Goal: Information Seeking & Learning: Learn about a topic

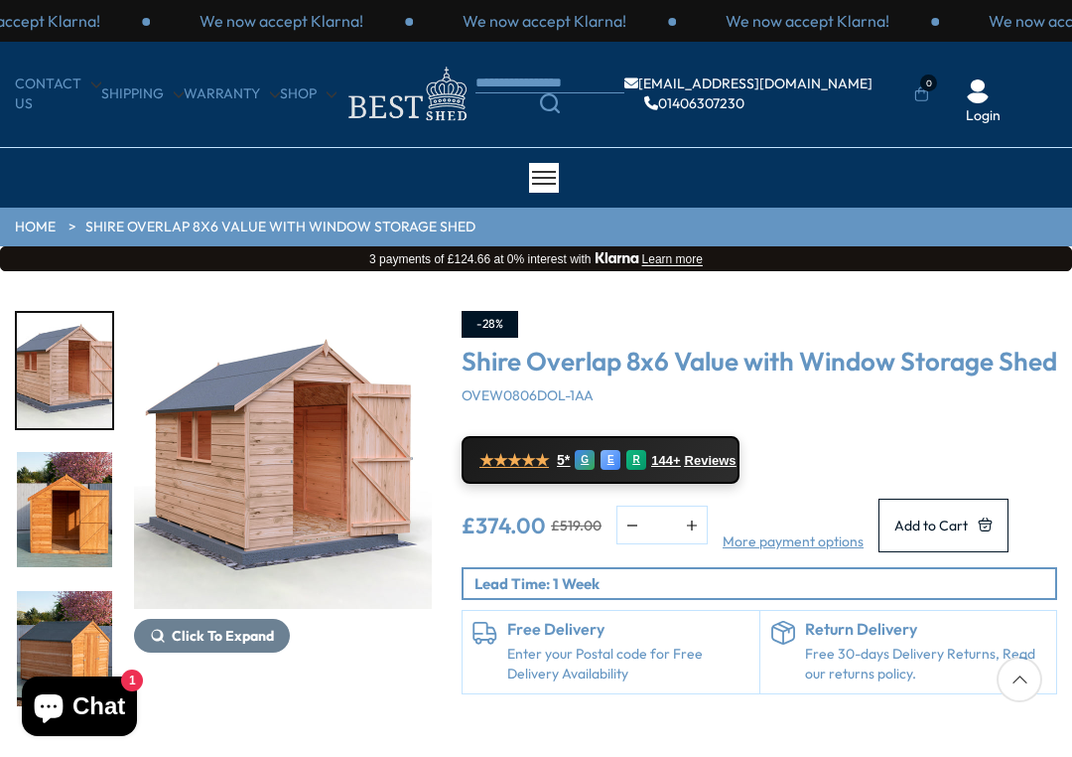
scroll to position [230, 0]
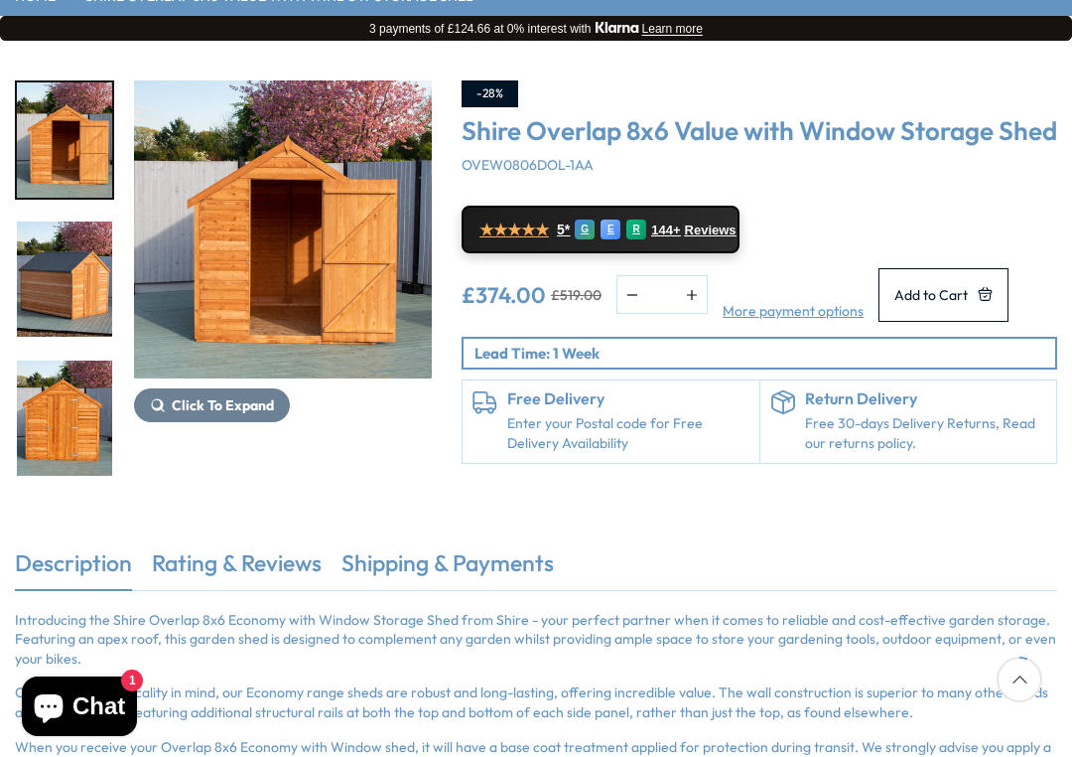
click at [84, 294] on img "4 / 12" at bounding box center [64, 278] width 95 height 115
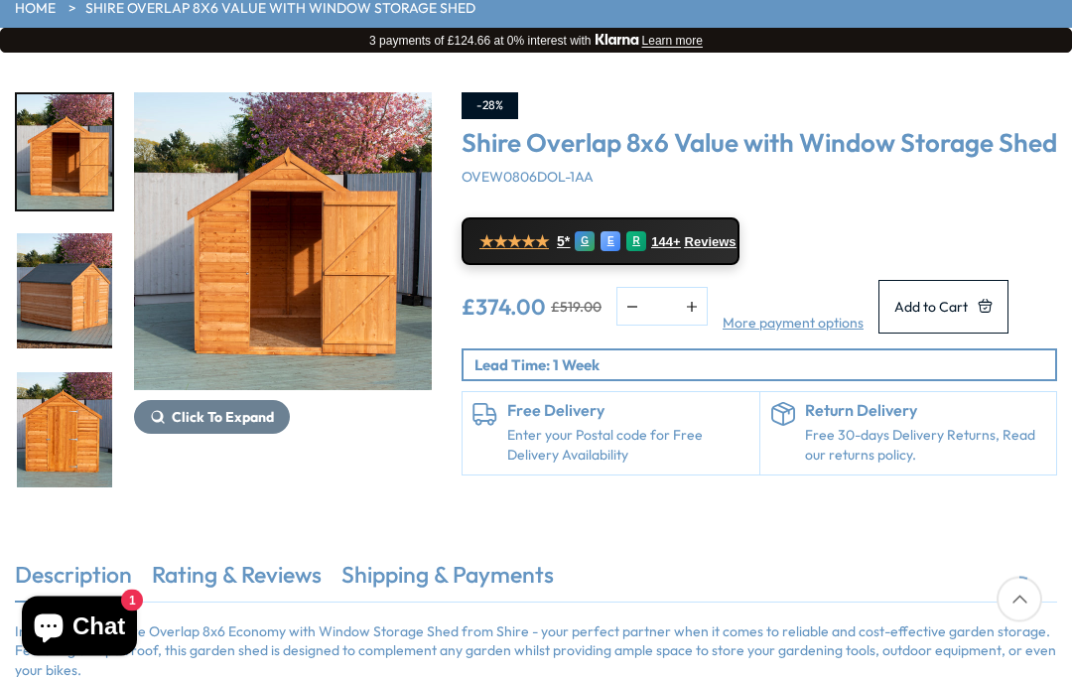
scroll to position [218, 0]
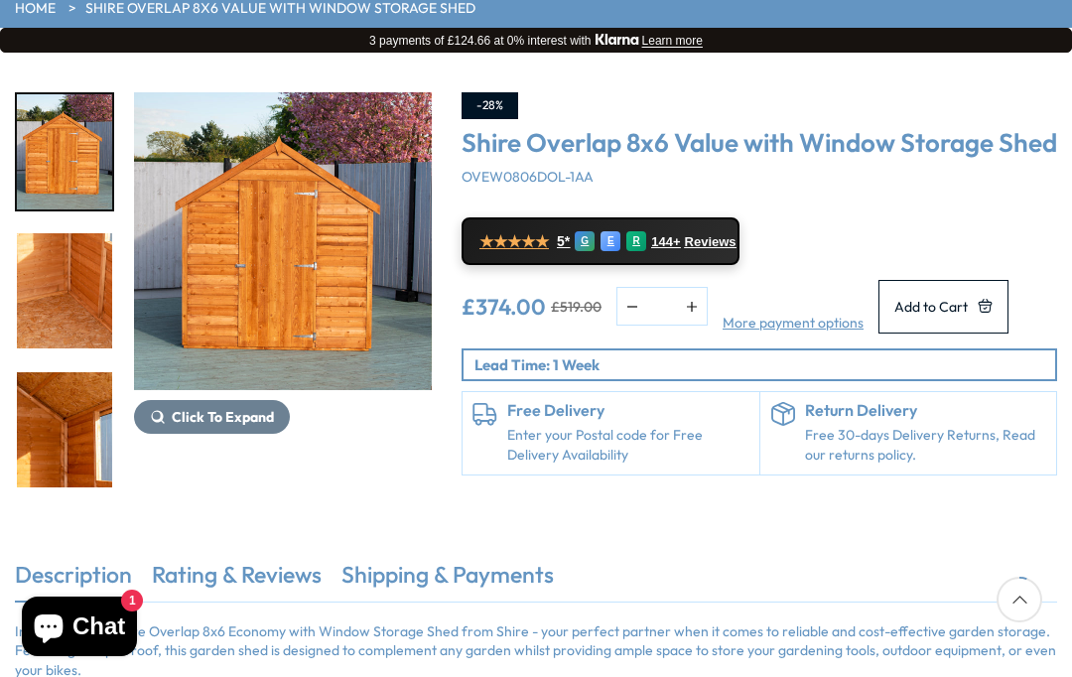
click at [74, 433] on div at bounding box center [64, 370] width 99 height 1668
click at [78, 436] on img "7 / 12" at bounding box center [64, 429] width 95 height 115
click at [65, 170] on img "5 / 12" at bounding box center [64, 151] width 95 height 115
click at [67, 151] on img "5 / 12" at bounding box center [64, 151] width 95 height 115
click at [83, 146] on img "5 / 12" at bounding box center [64, 151] width 95 height 115
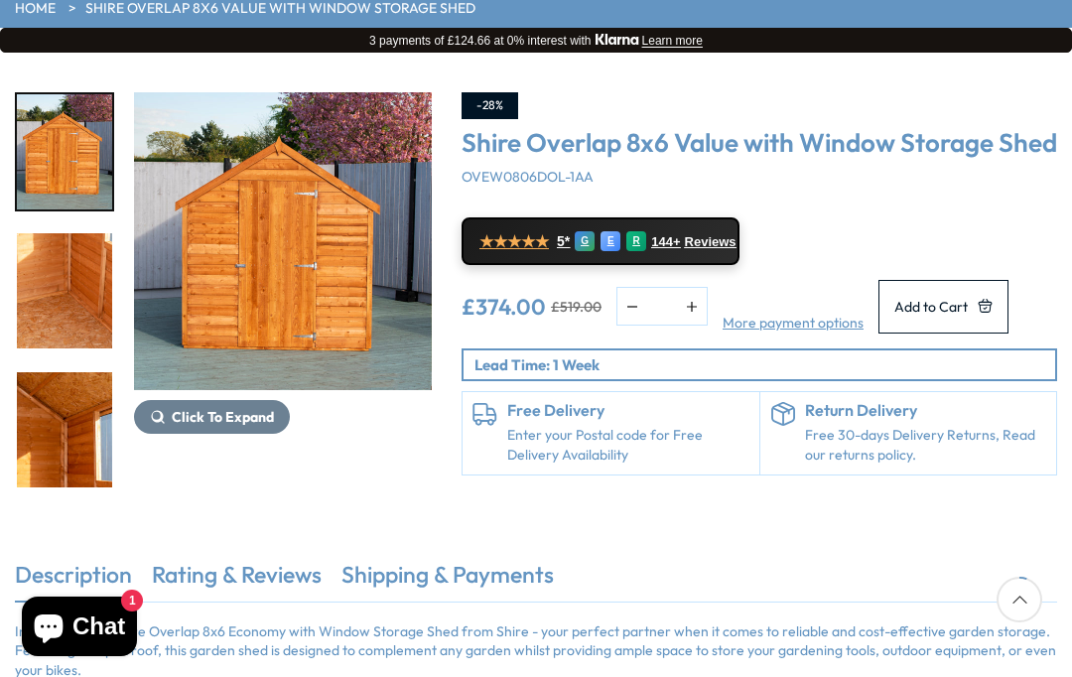
click at [74, 372] on img "7 / 12" at bounding box center [64, 429] width 95 height 115
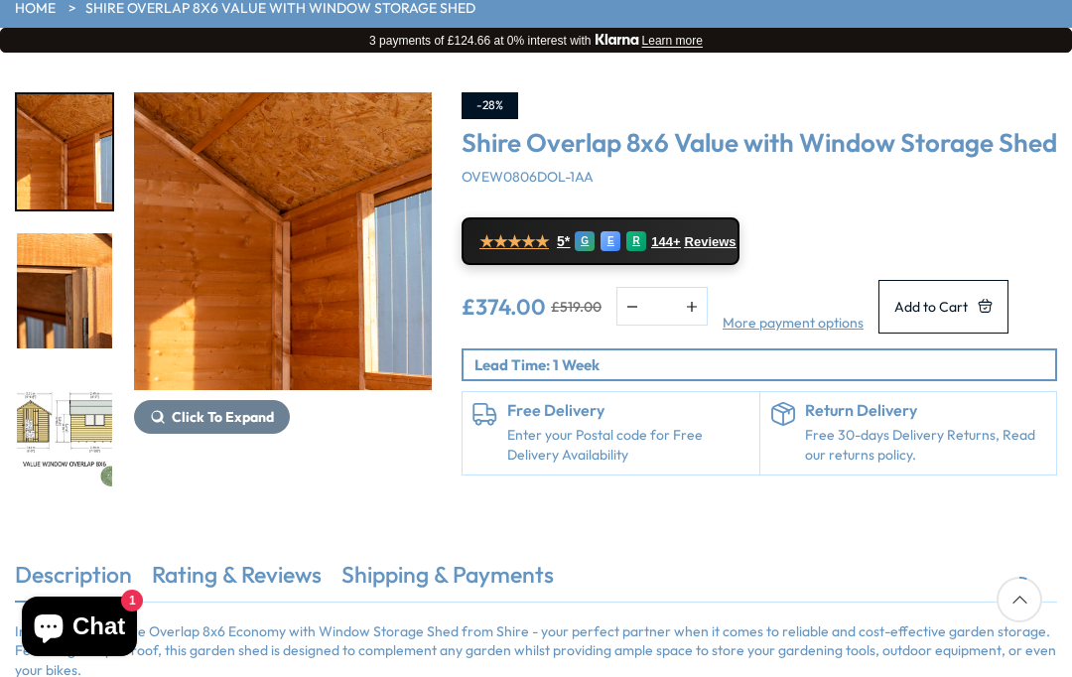
click at [87, 315] on img "8 / 12" at bounding box center [64, 290] width 95 height 115
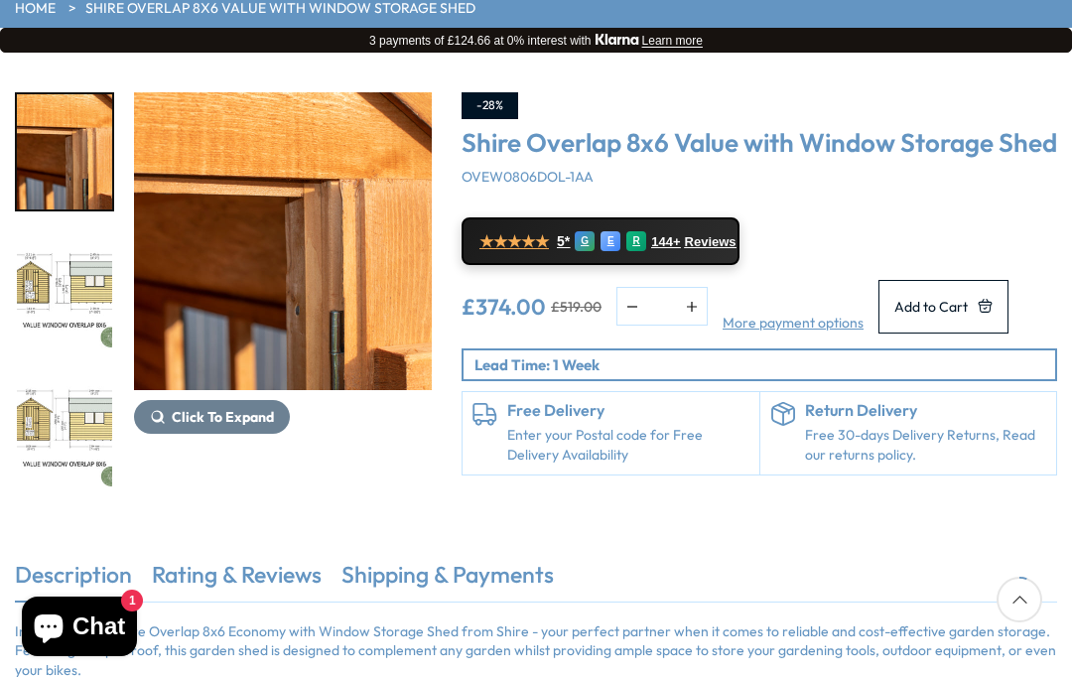
click at [61, 305] on img "9 / 12" at bounding box center [64, 290] width 95 height 115
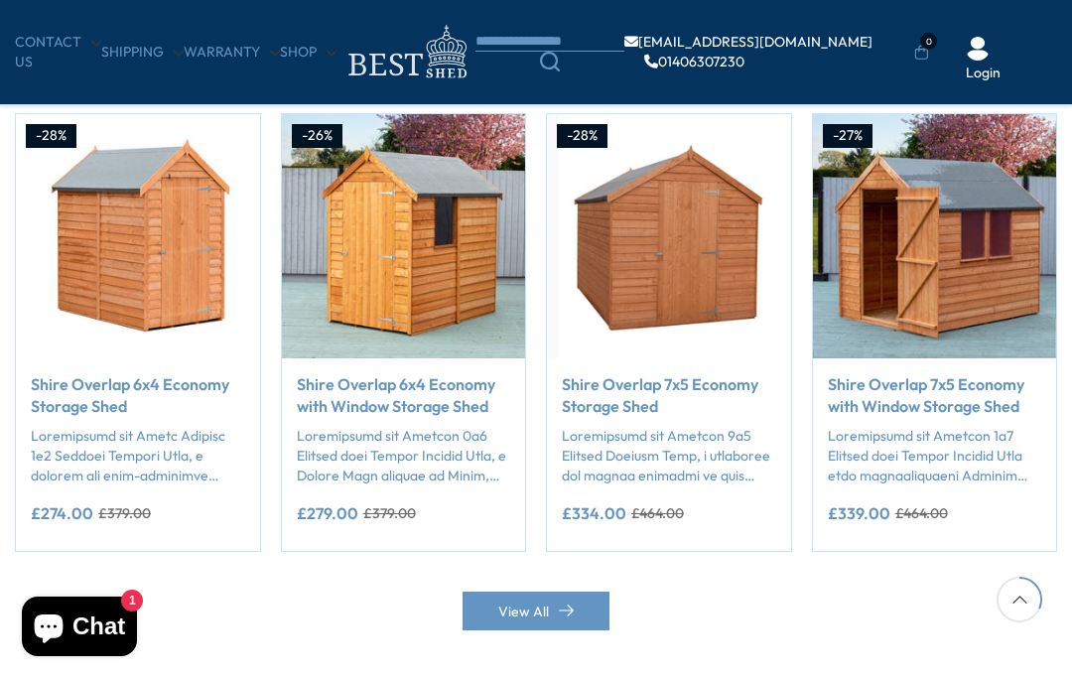
scroll to position [1650, 0]
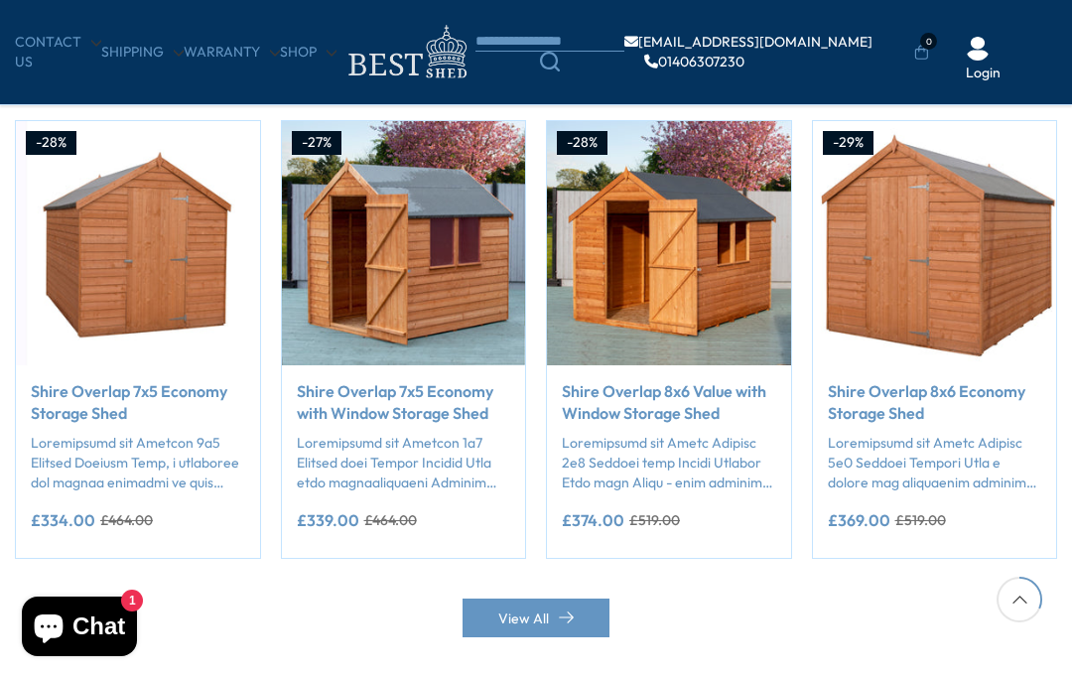
click at [427, 230] on img "4 / 50" at bounding box center [404, 243] width 244 height 244
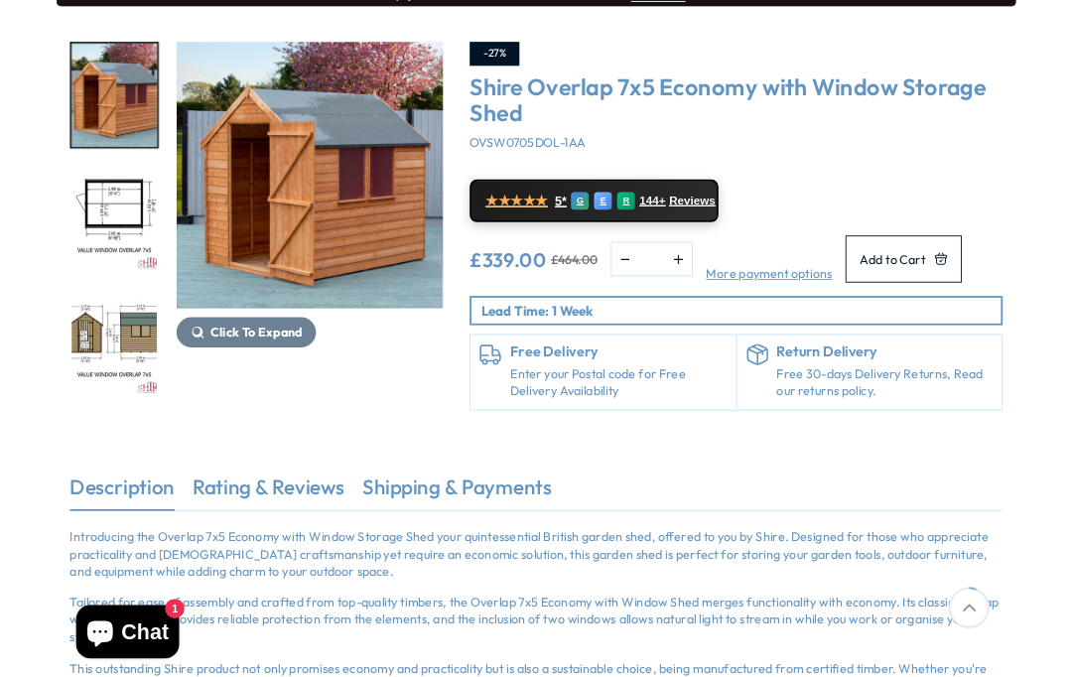
scroll to position [263, 0]
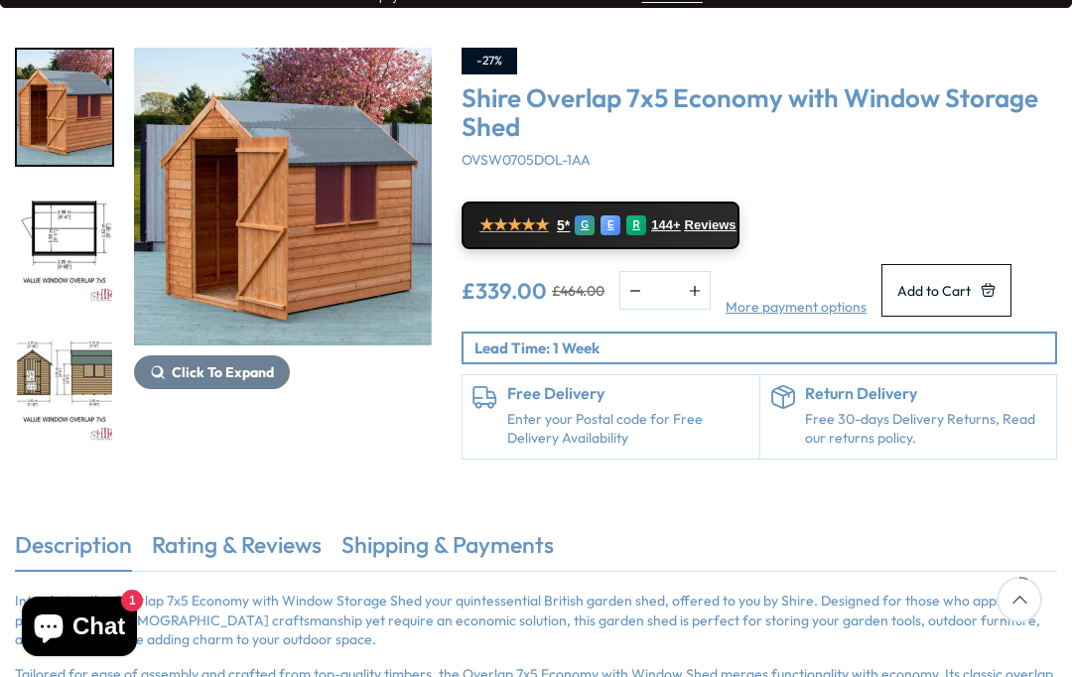
click at [18, 441] on img "3 / 9" at bounding box center [64, 385] width 95 height 115
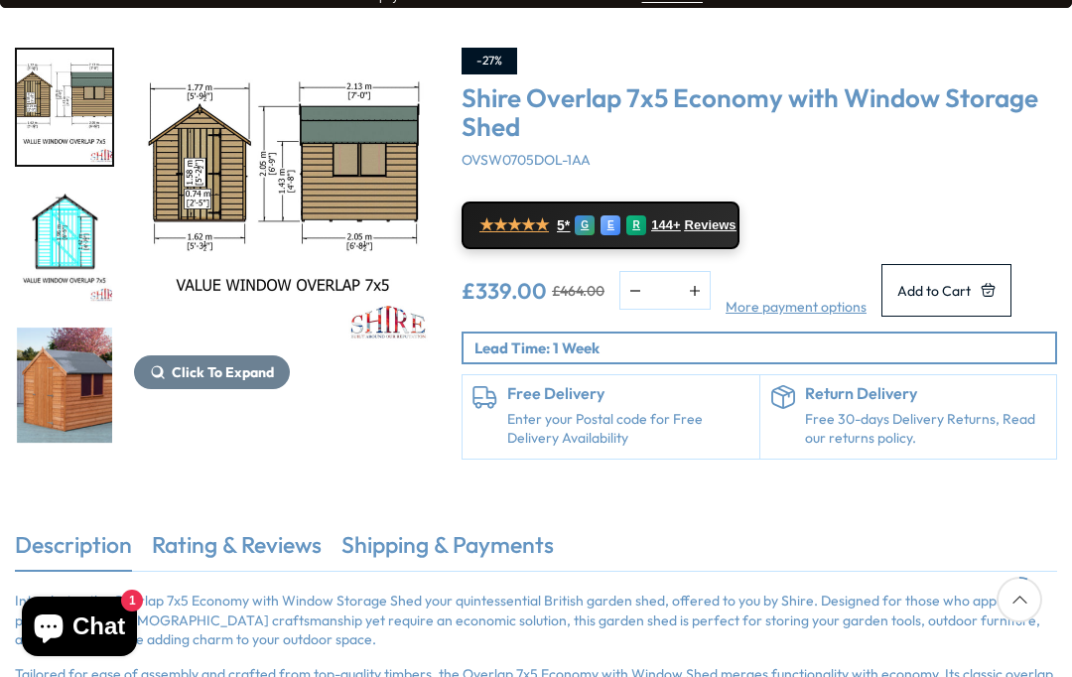
click at [96, 304] on img "4 / 9" at bounding box center [64, 246] width 95 height 115
click at [75, 606] on img "7 / 9" at bounding box center [64, 663] width 95 height 115
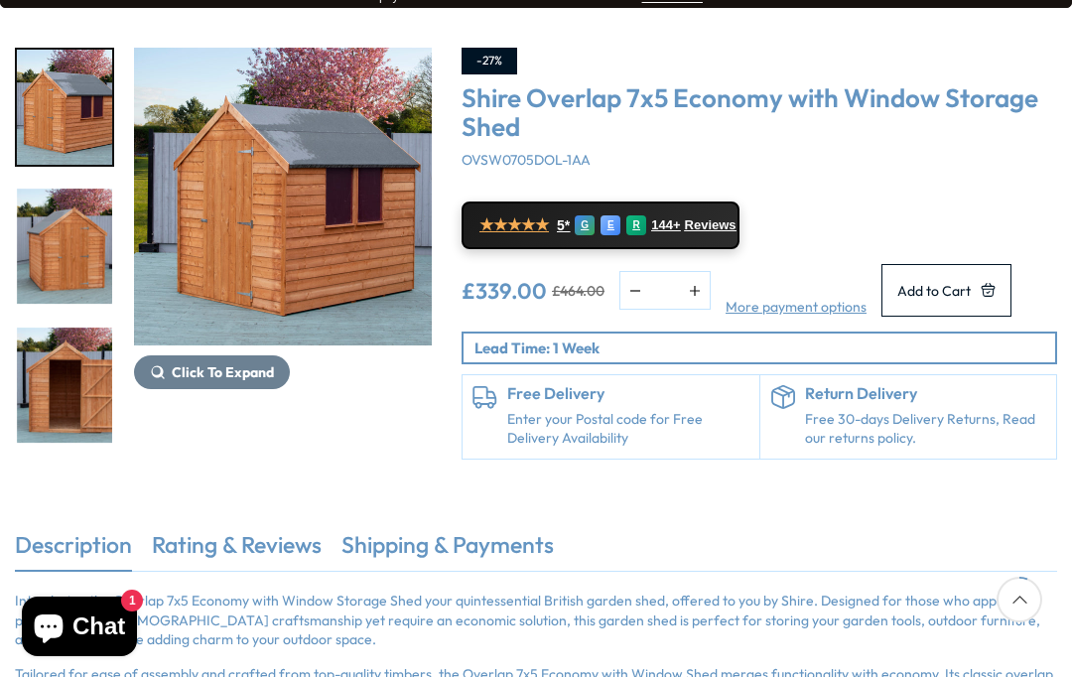
click at [212, 369] on span "Click To Expand" at bounding box center [223, 372] width 102 height 18
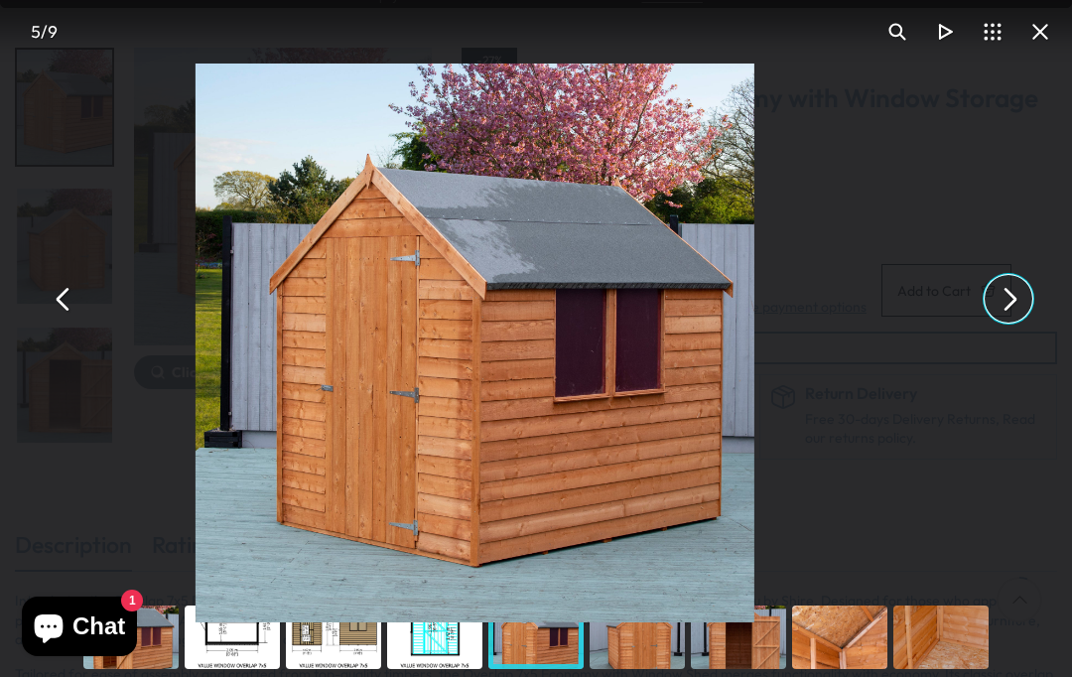
click at [1001, 298] on button "You can close this modal content with the ESC key" at bounding box center [1009, 299] width 48 height 48
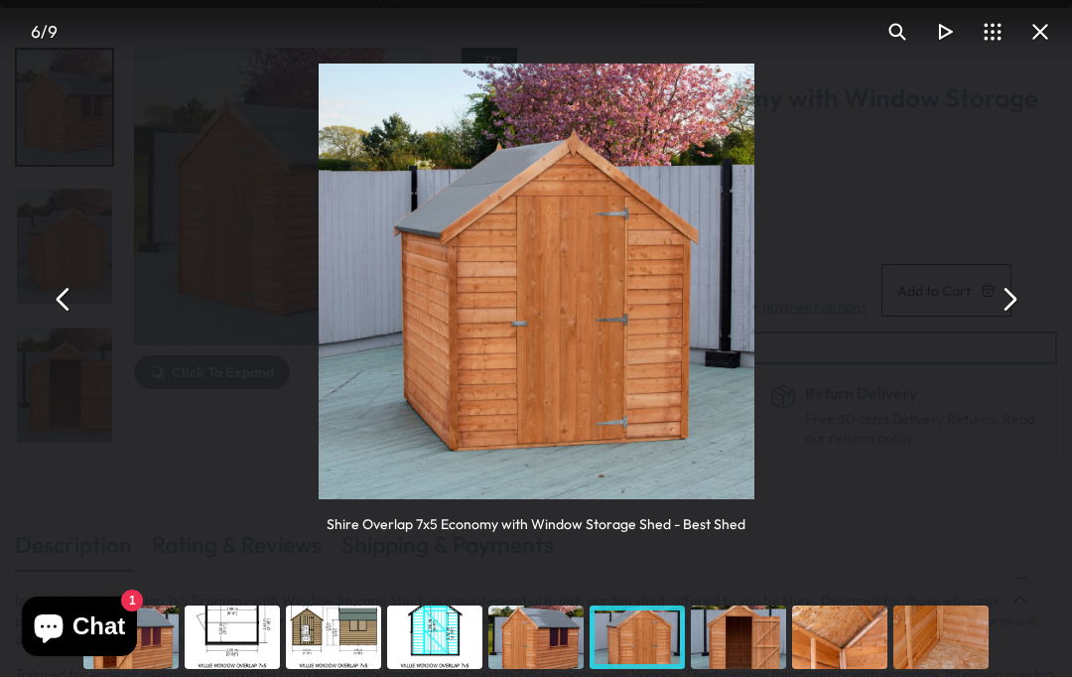
click at [1011, 296] on button "You can close this modal content with the ESC key" at bounding box center [1009, 299] width 48 height 48
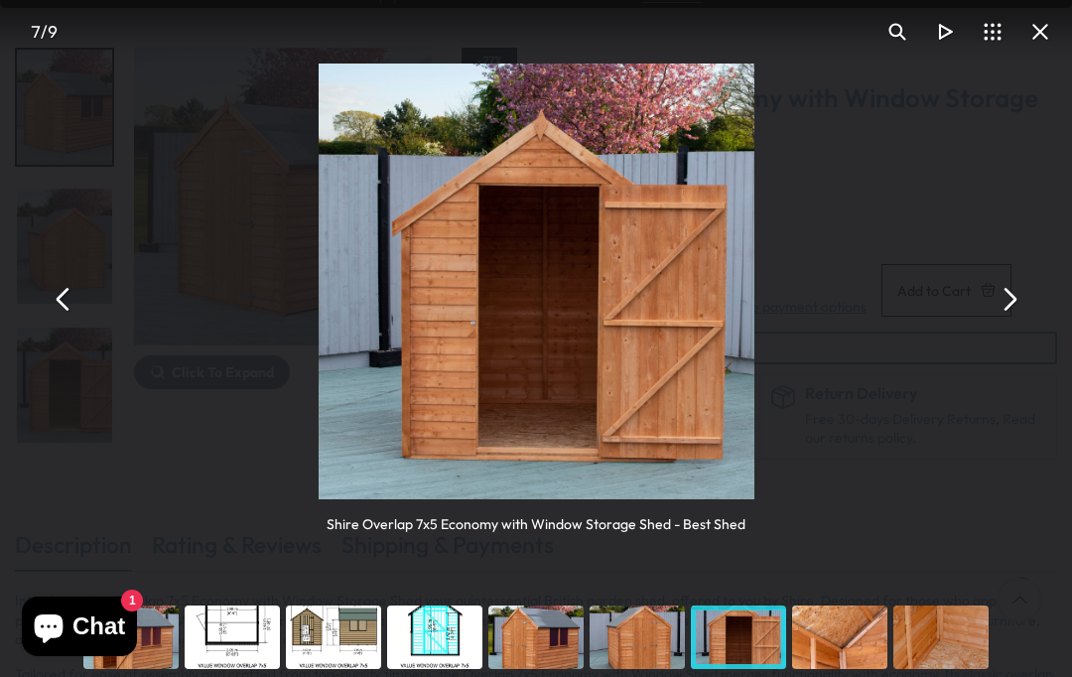
click at [68, 301] on button "You can close this modal content with the ESC key" at bounding box center [64, 299] width 48 height 48
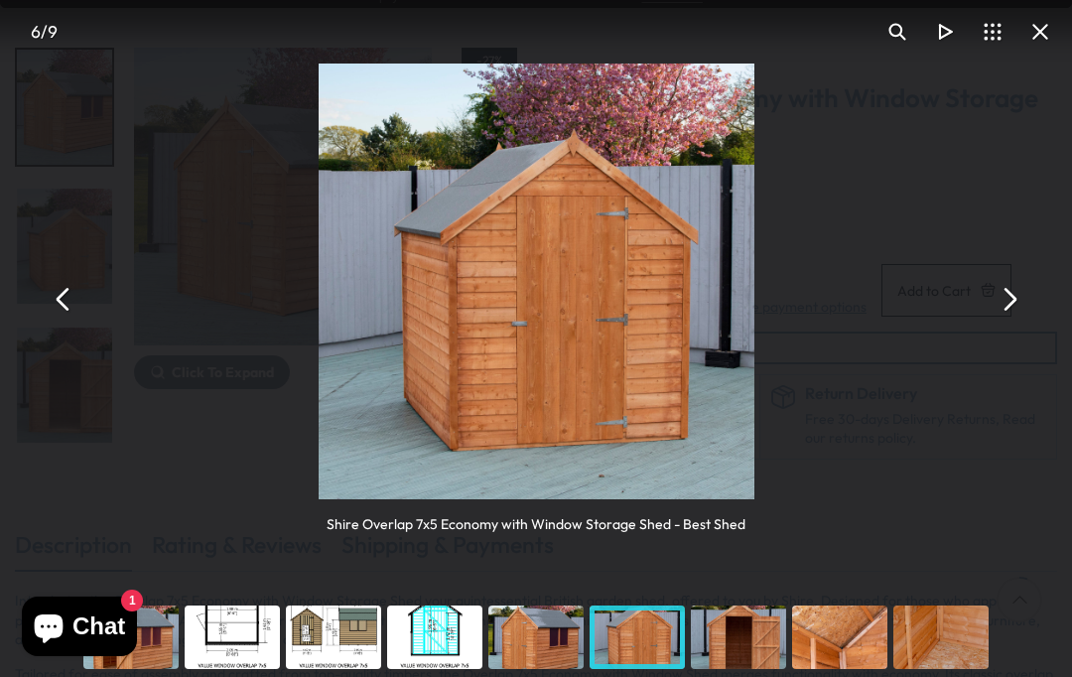
click at [1013, 298] on button "You can close this modal content with the ESC key" at bounding box center [1009, 299] width 48 height 48
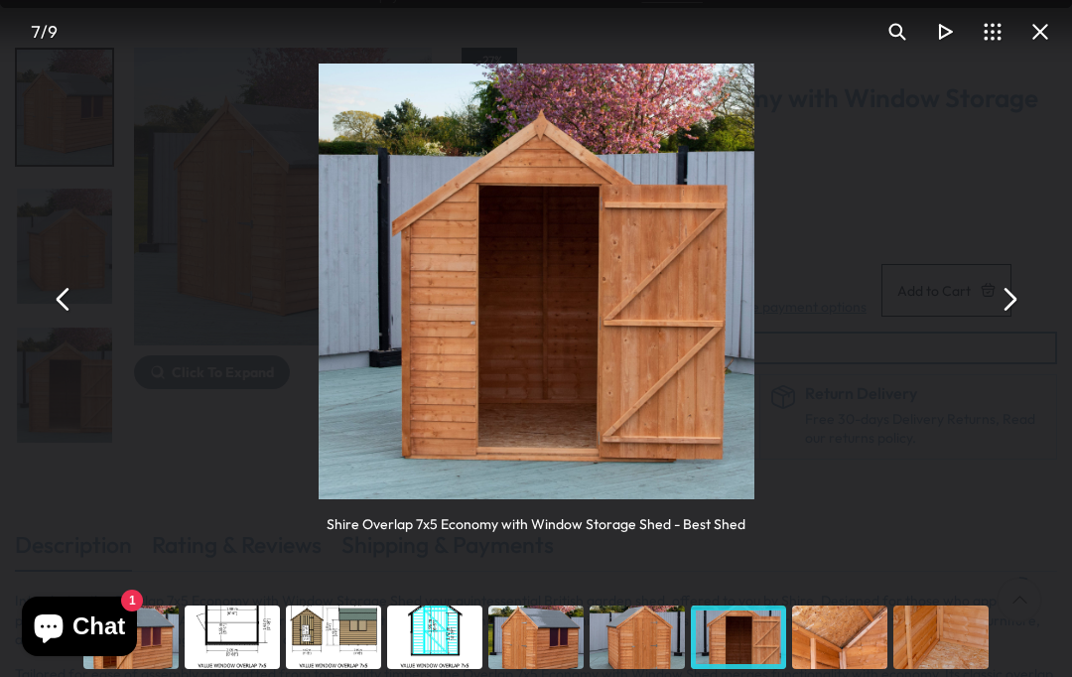
click at [1006, 299] on button "You can close this modal content with the ESC key" at bounding box center [1009, 299] width 48 height 48
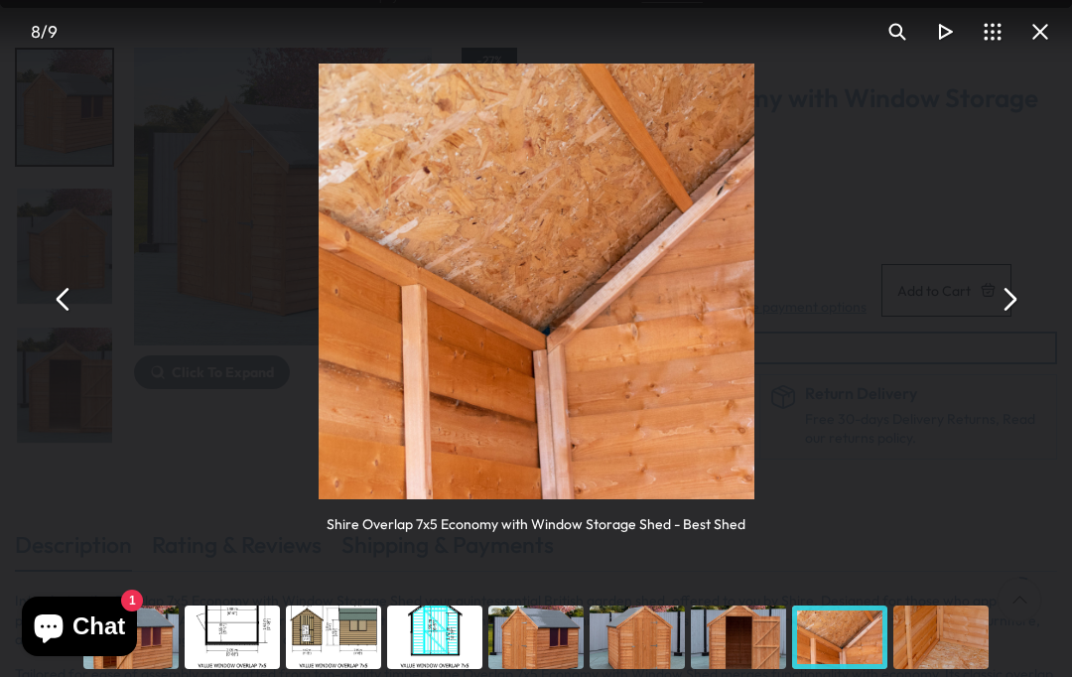
click at [1009, 296] on button "You can close this modal content with the ESC key" at bounding box center [1009, 299] width 48 height 48
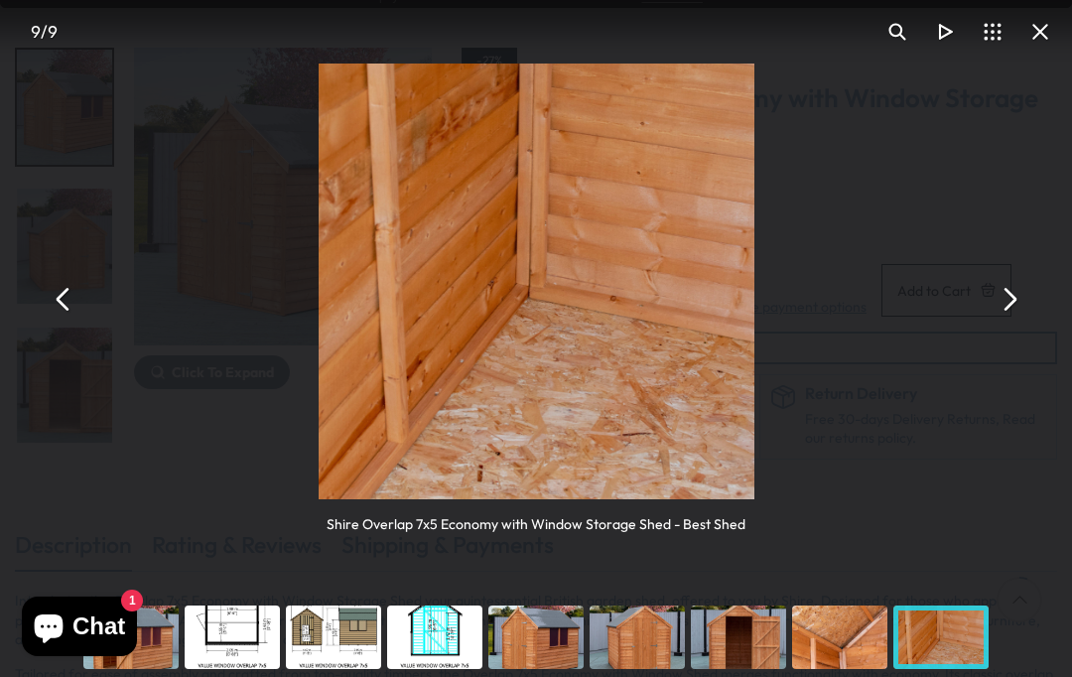
click at [1009, 296] on button "You can close this modal content with the ESC key" at bounding box center [1009, 299] width 48 height 48
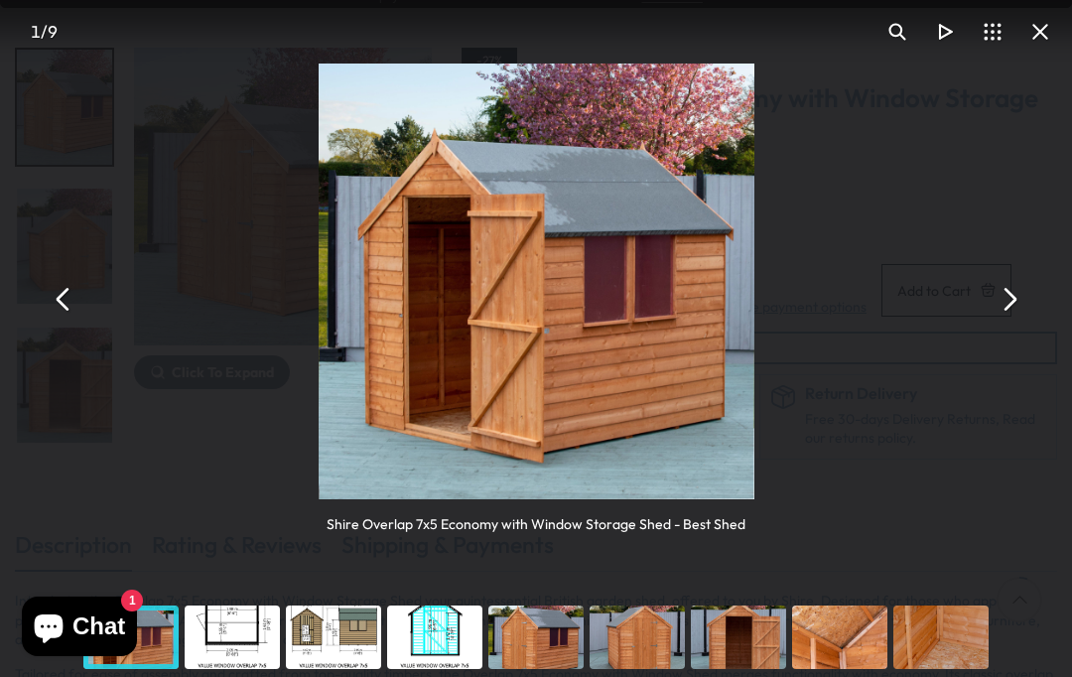
click at [1010, 296] on button "You can close this modal content with the ESC key" at bounding box center [1009, 299] width 48 height 48
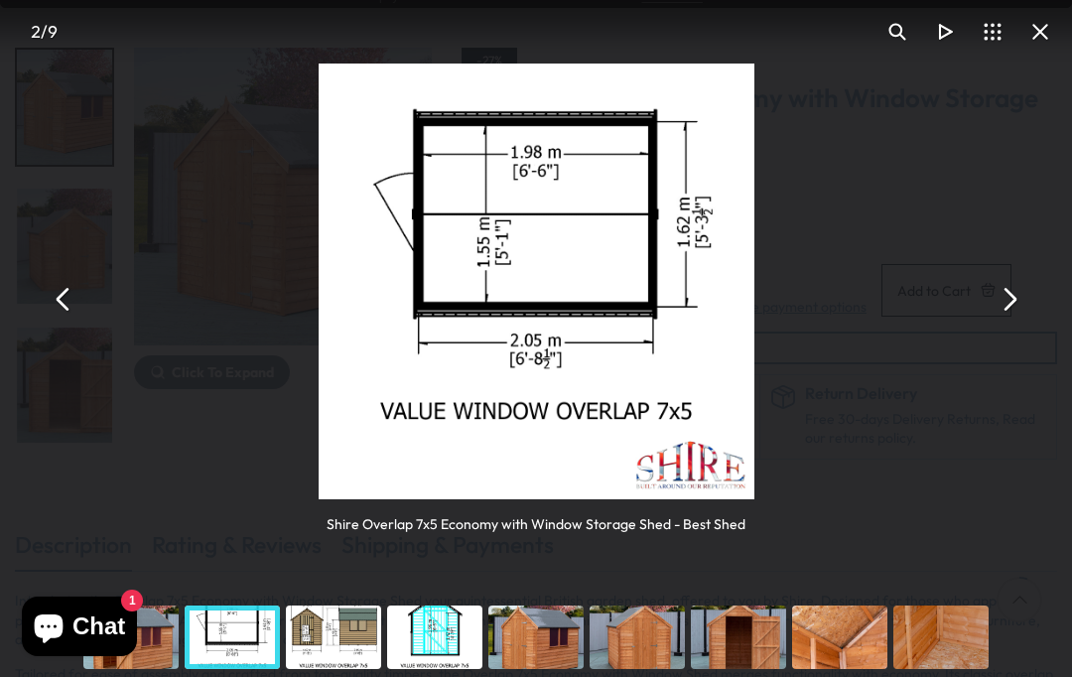
click at [1007, 297] on button "You can close this modal content with the ESC key" at bounding box center [1009, 299] width 48 height 48
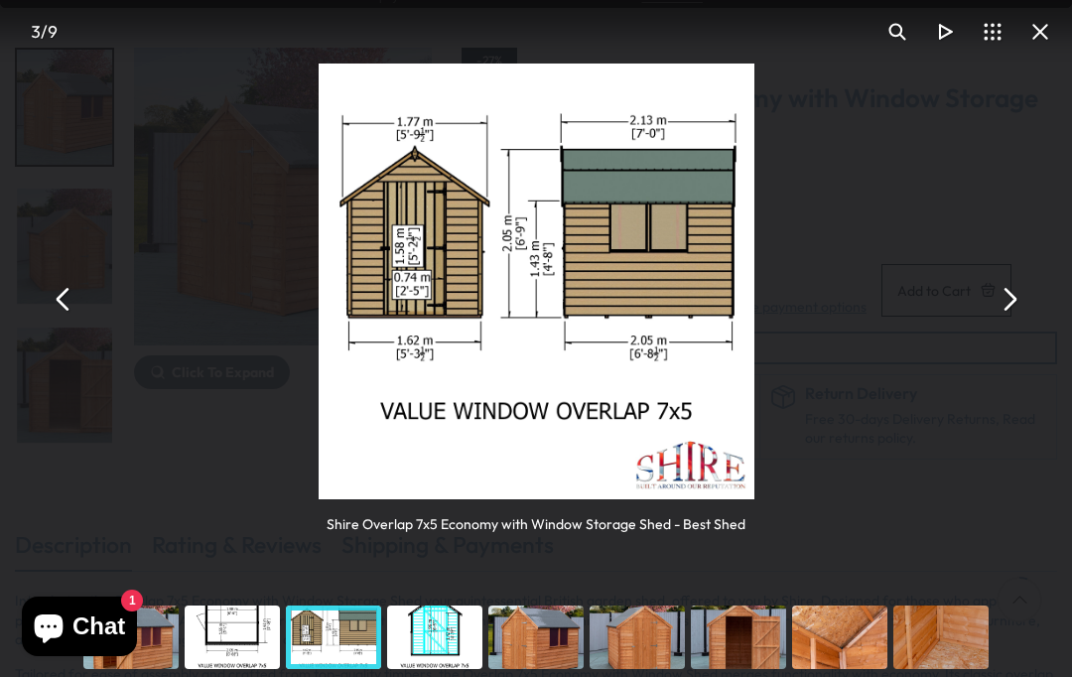
click at [1010, 297] on button "You can close this modal content with the ESC key" at bounding box center [1009, 299] width 48 height 48
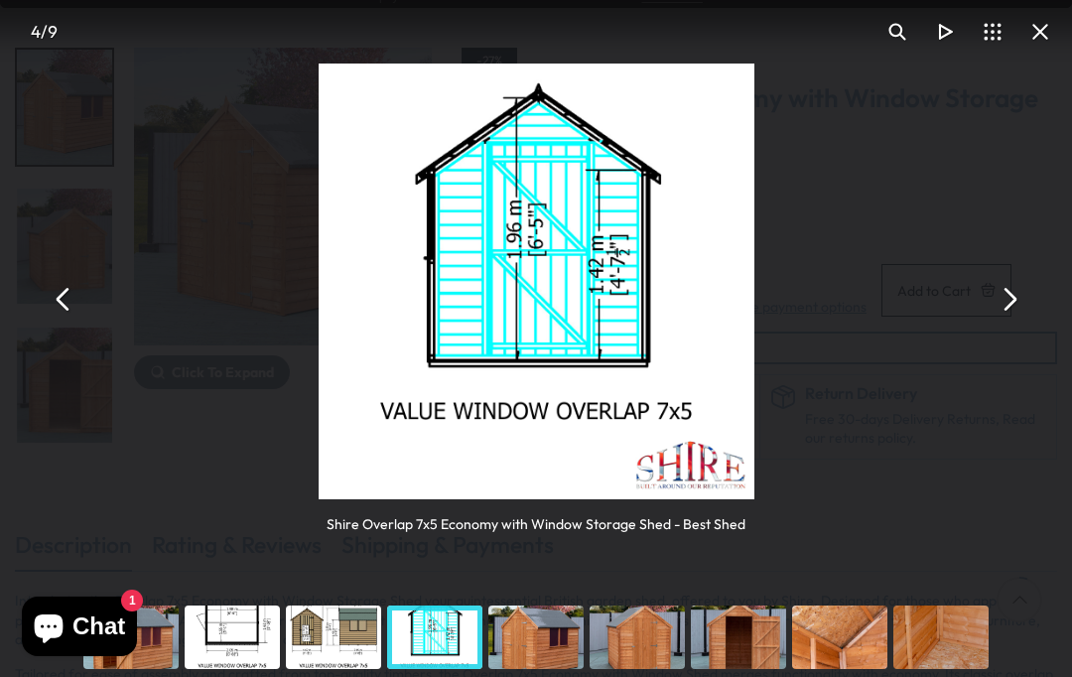
click at [1009, 301] on button "You can close this modal content with the ESC key" at bounding box center [1009, 299] width 48 height 48
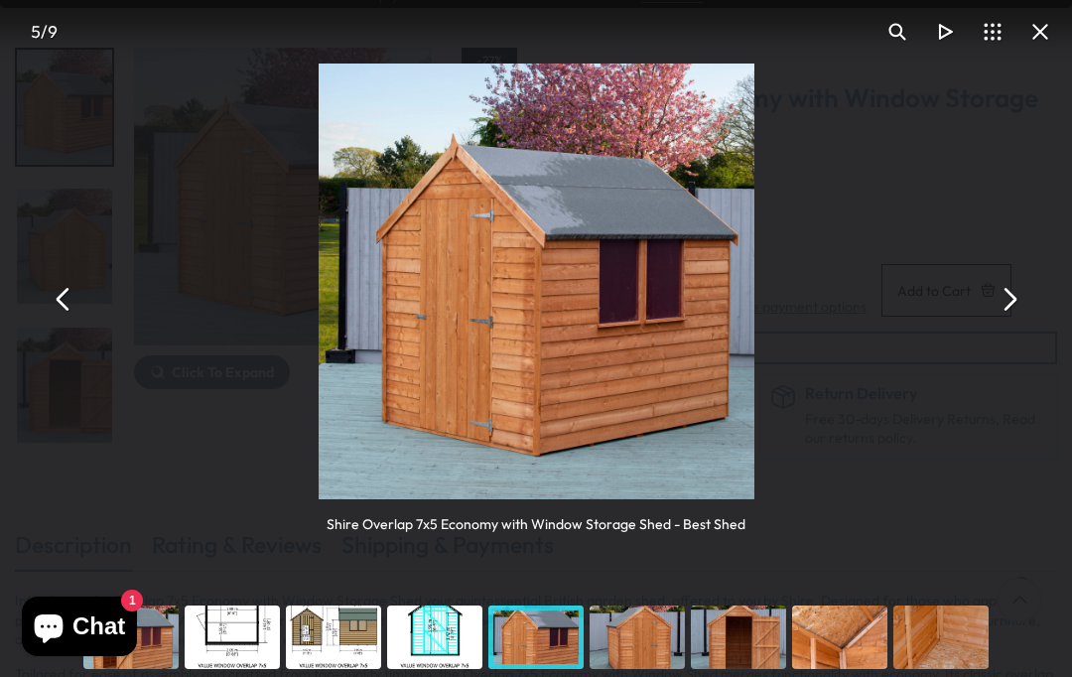
click at [1007, 304] on button "You can close this modal content with the ESC key" at bounding box center [1009, 299] width 48 height 48
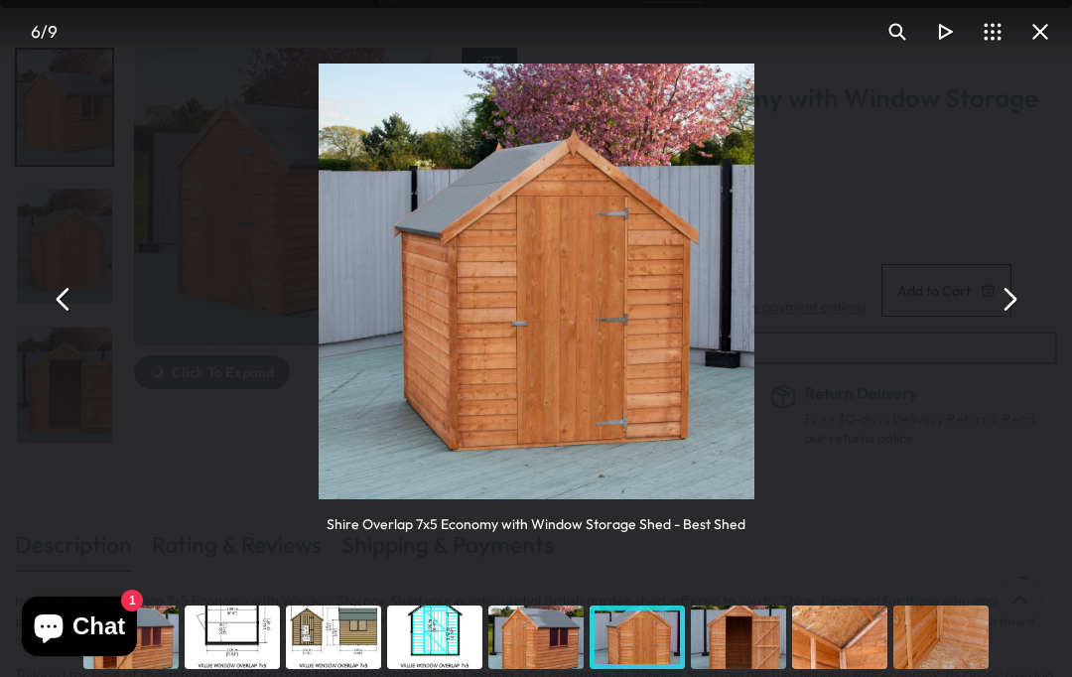
click at [1010, 302] on button "You can close this modal content with the ESC key" at bounding box center [1009, 299] width 48 height 48
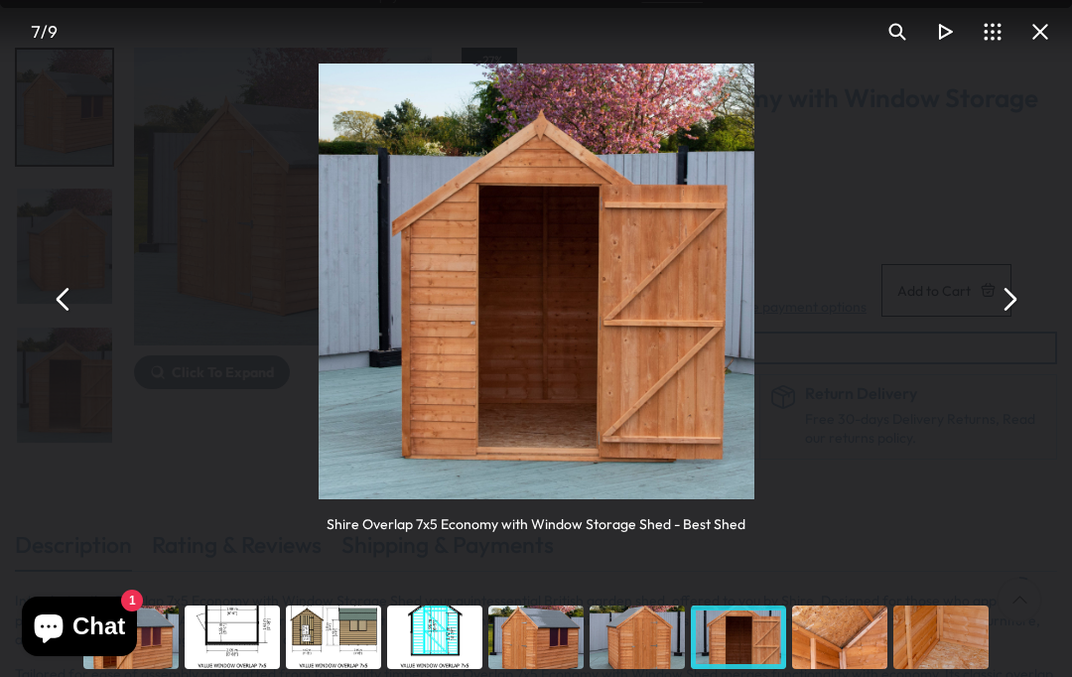
click at [1012, 300] on button "You can close this modal content with the ESC key" at bounding box center [1009, 299] width 48 height 48
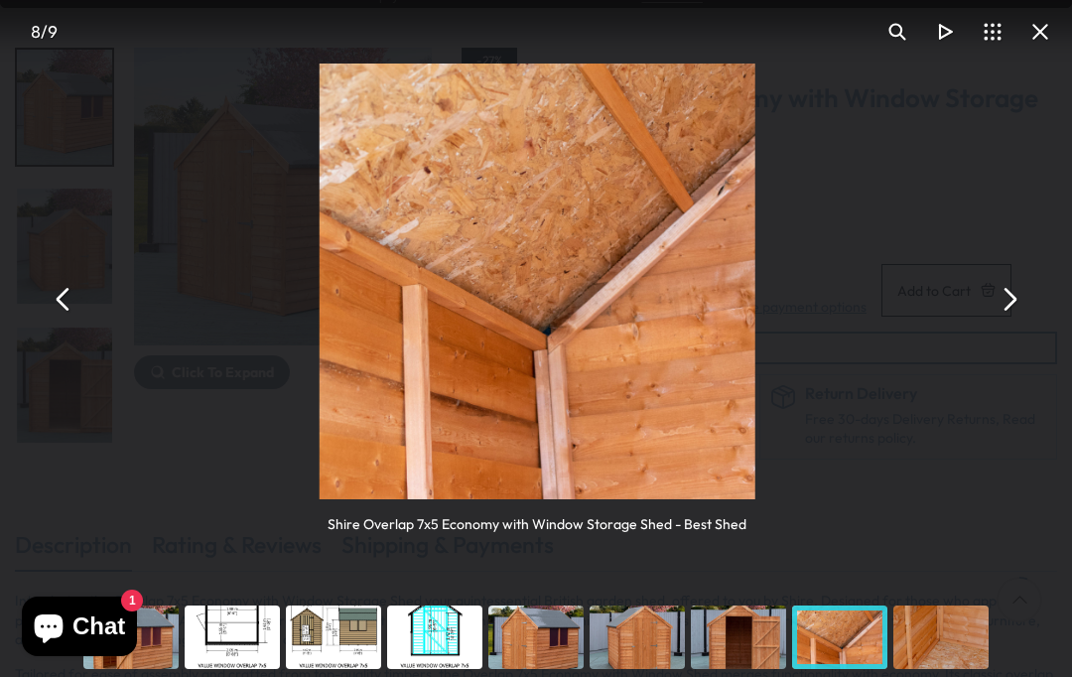
click at [1018, 297] on button "You can close this modal content with the ESC key" at bounding box center [1009, 299] width 48 height 48
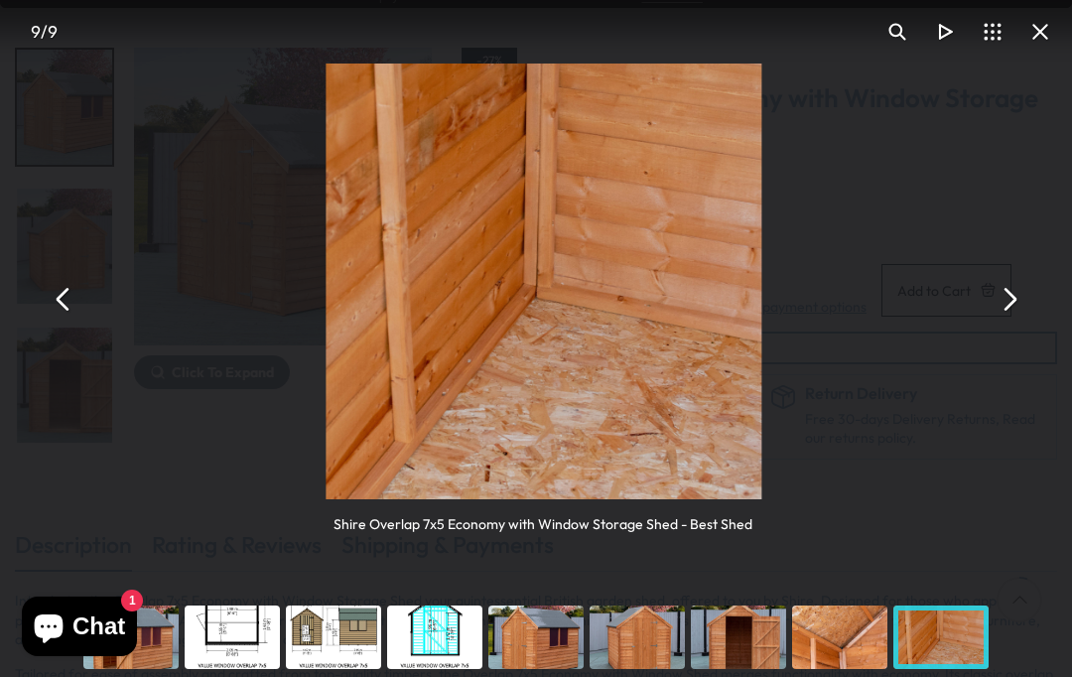
click at [1021, 296] on button "You can close this modal content with the ESC key" at bounding box center [1009, 299] width 48 height 48
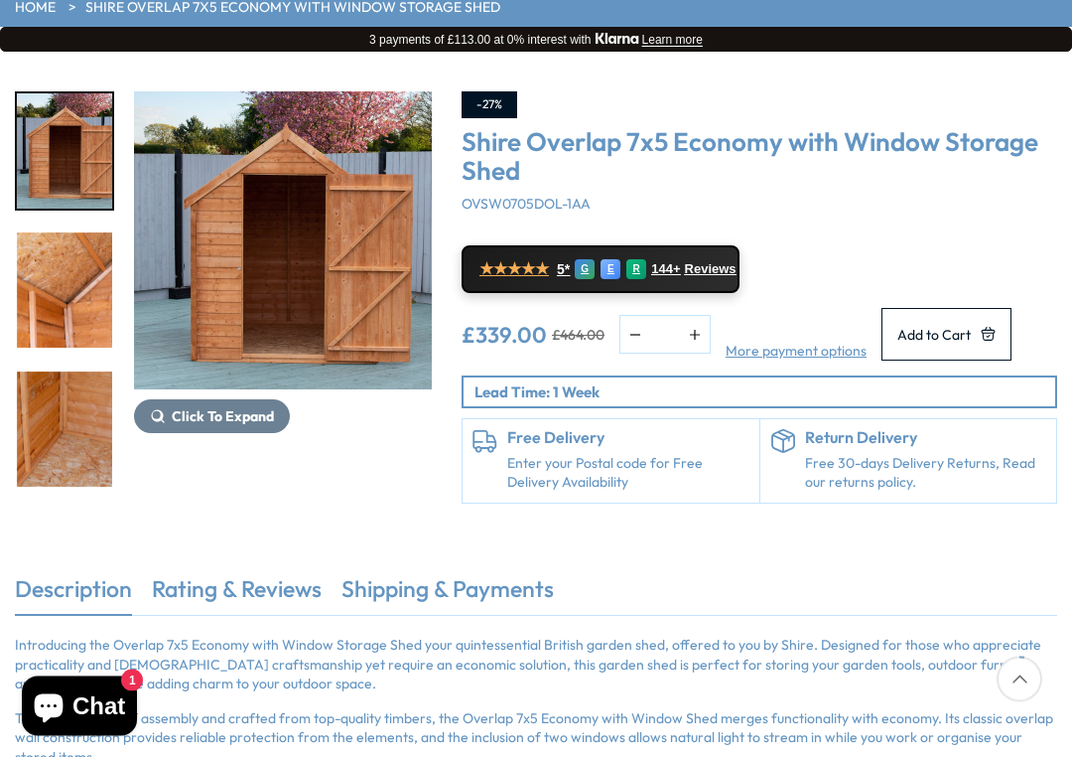
scroll to position [221, 0]
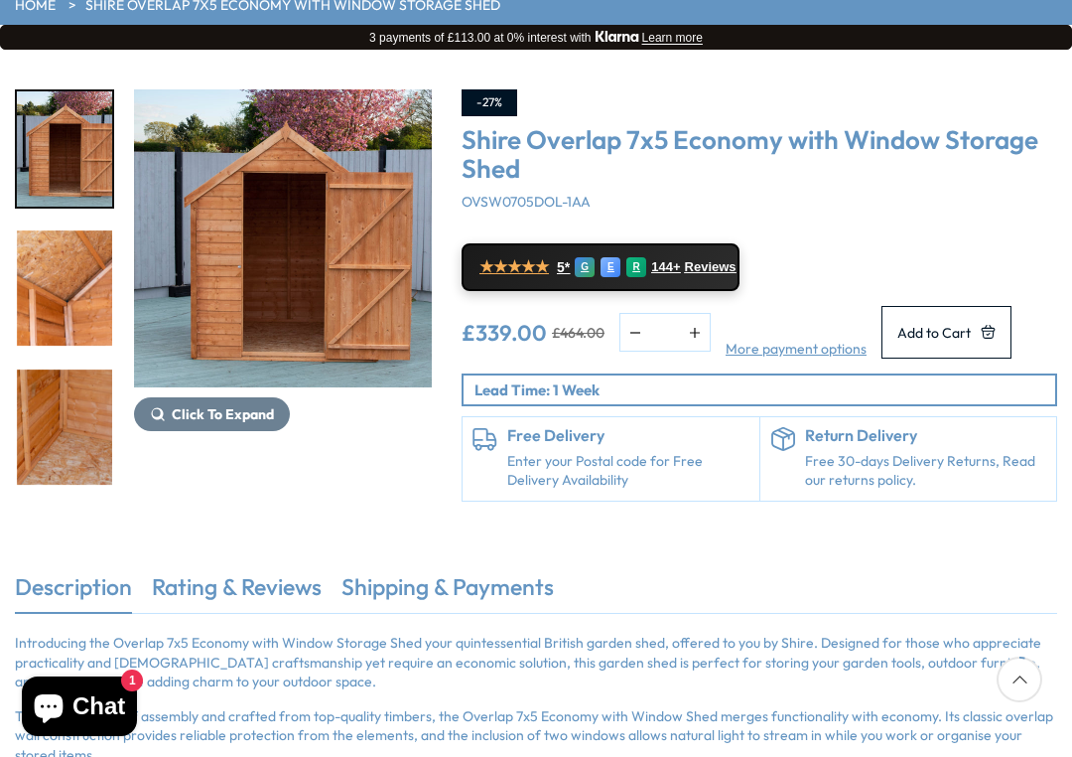
click at [474, 571] on div "Click To Expand Click To Expand Click To Expand Click To Expand Click To Expand…" at bounding box center [536, 310] width 1072 height 521
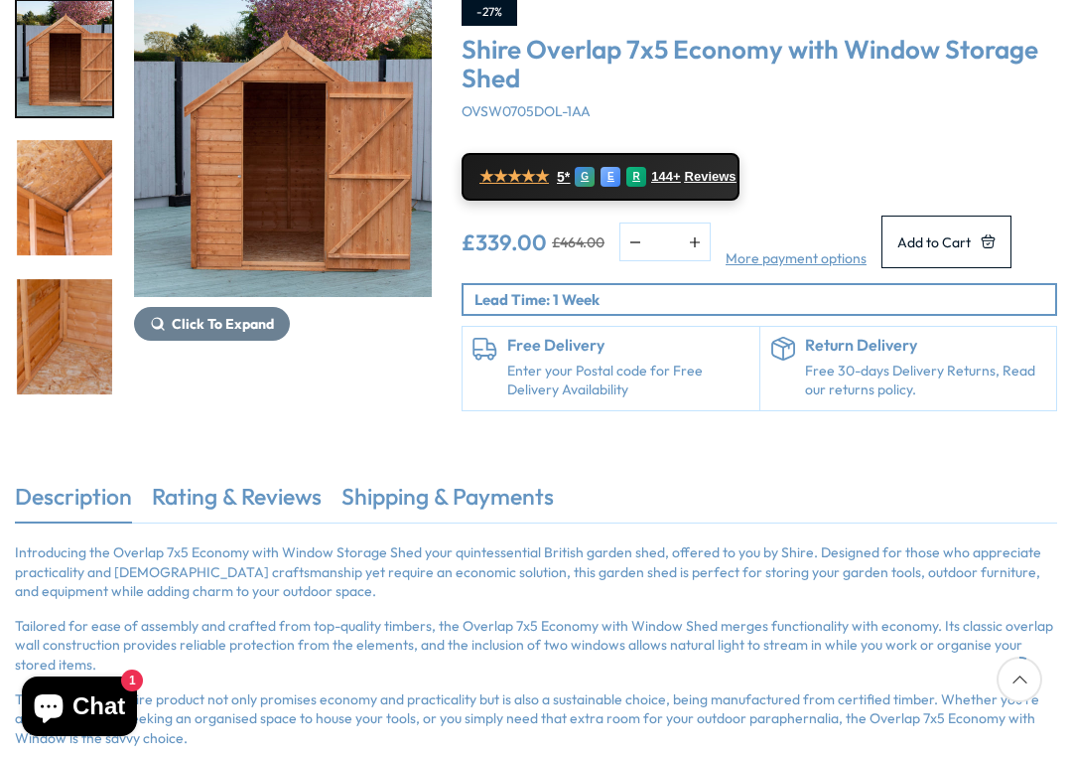
scroll to position [315, 0]
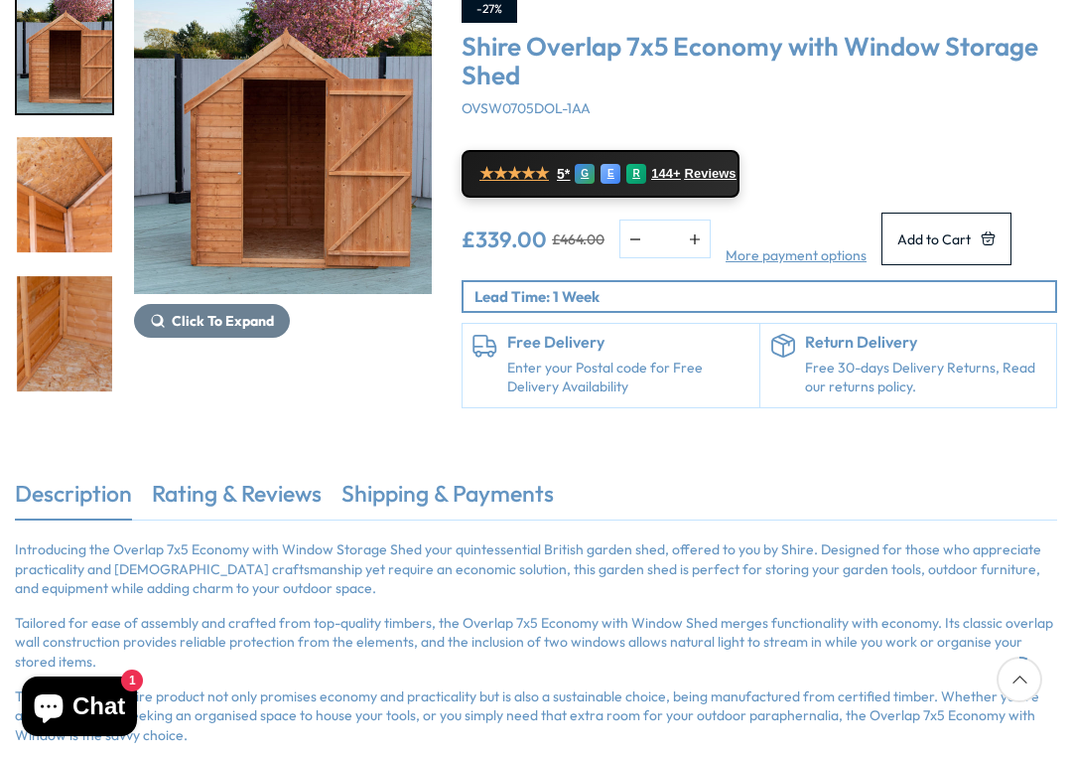
click at [79, 320] on img "9 / 9" at bounding box center [64, 333] width 95 height 115
click at [79, 64] on img "7 / 9" at bounding box center [64, 55] width 95 height 115
click at [100, 78] on img "7 / 9" at bounding box center [64, 55] width 95 height 115
click at [80, 76] on img "7 / 9" at bounding box center [64, 55] width 95 height 115
click at [263, 310] on button "Click To Expand" at bounding box center [212, 321] width 156 height 34
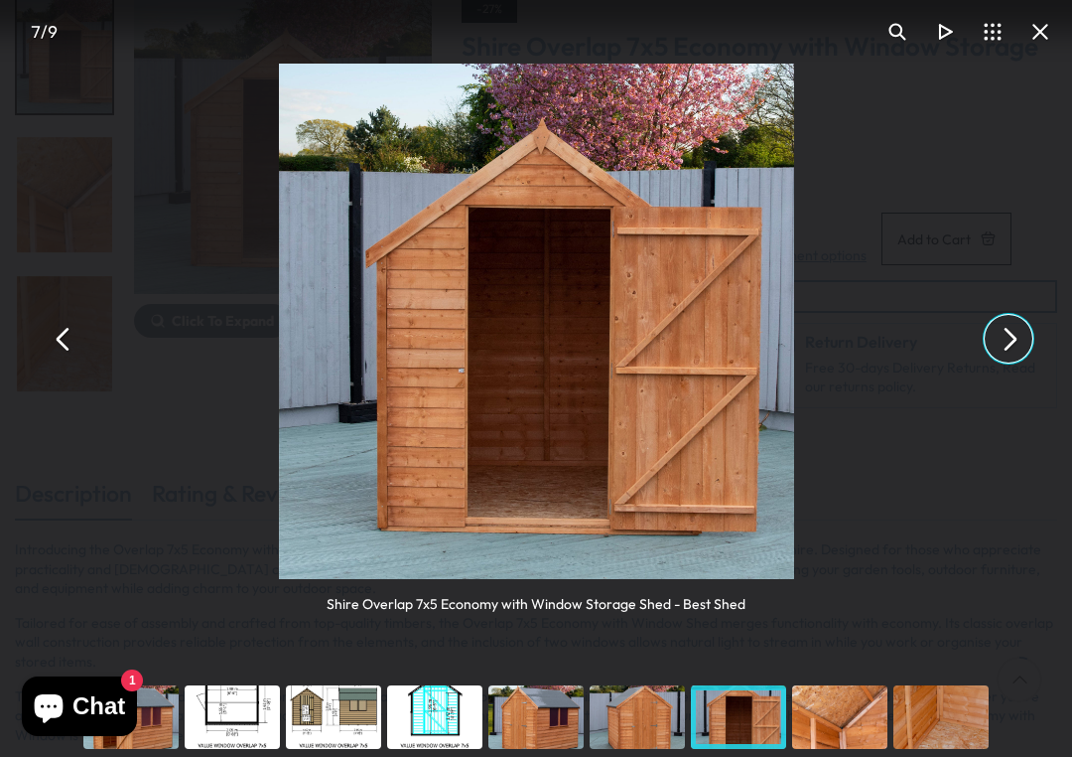
click at [1001, 338] on button "You can close this modal content with the ESC key" at bounding box center [1009, 339] width 48 height 48
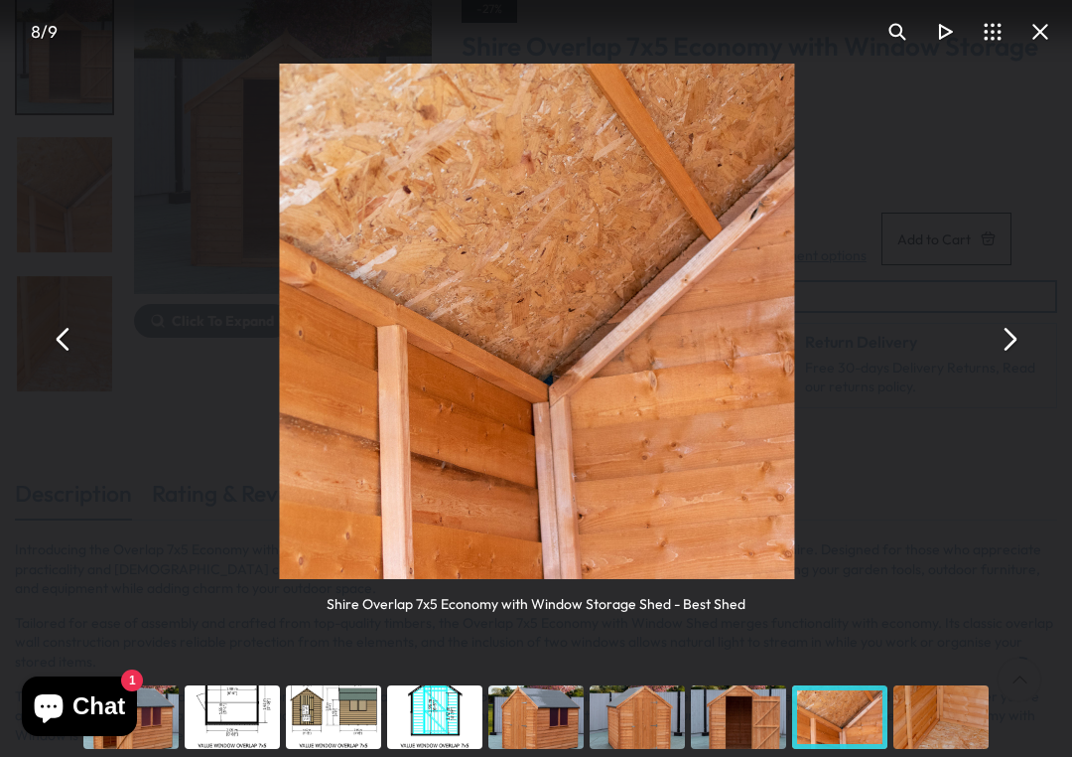
click at [1008, 340] on button "You can close this modal content with the ESC key" at bounding box center [1009, 339] width 48 height 48
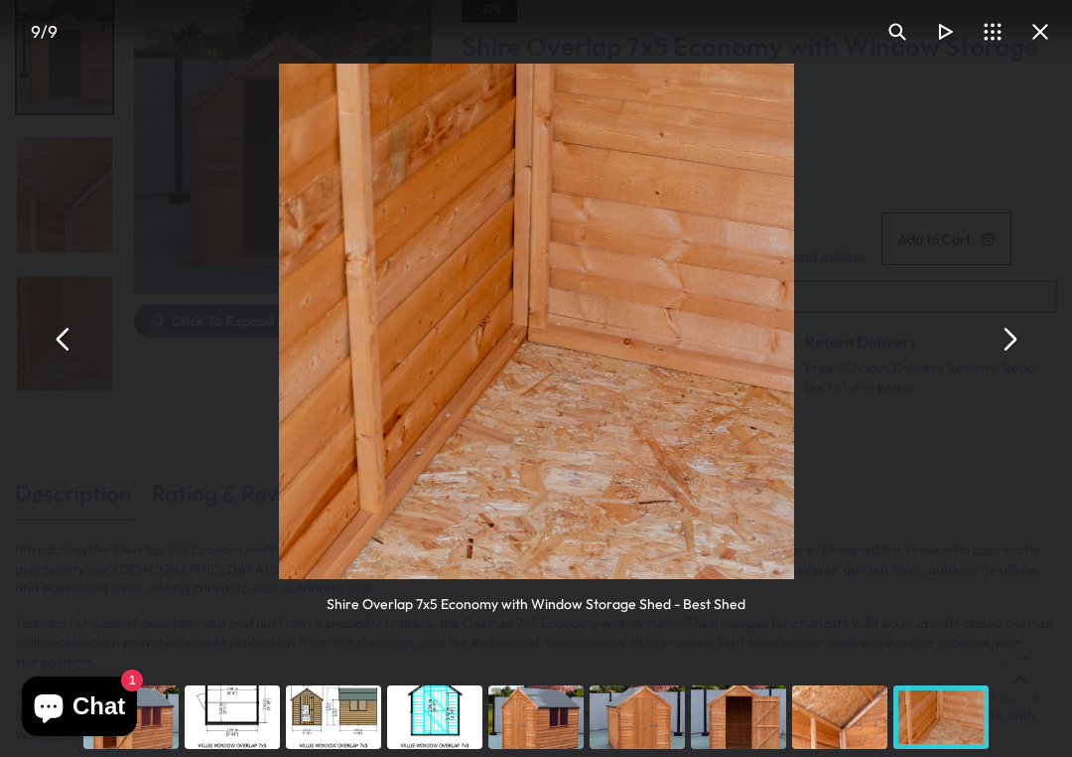
click at [1000, 339] on button "You can close this modal content with the ESC key" at bounding box center [1009, 339] width 48 height 48
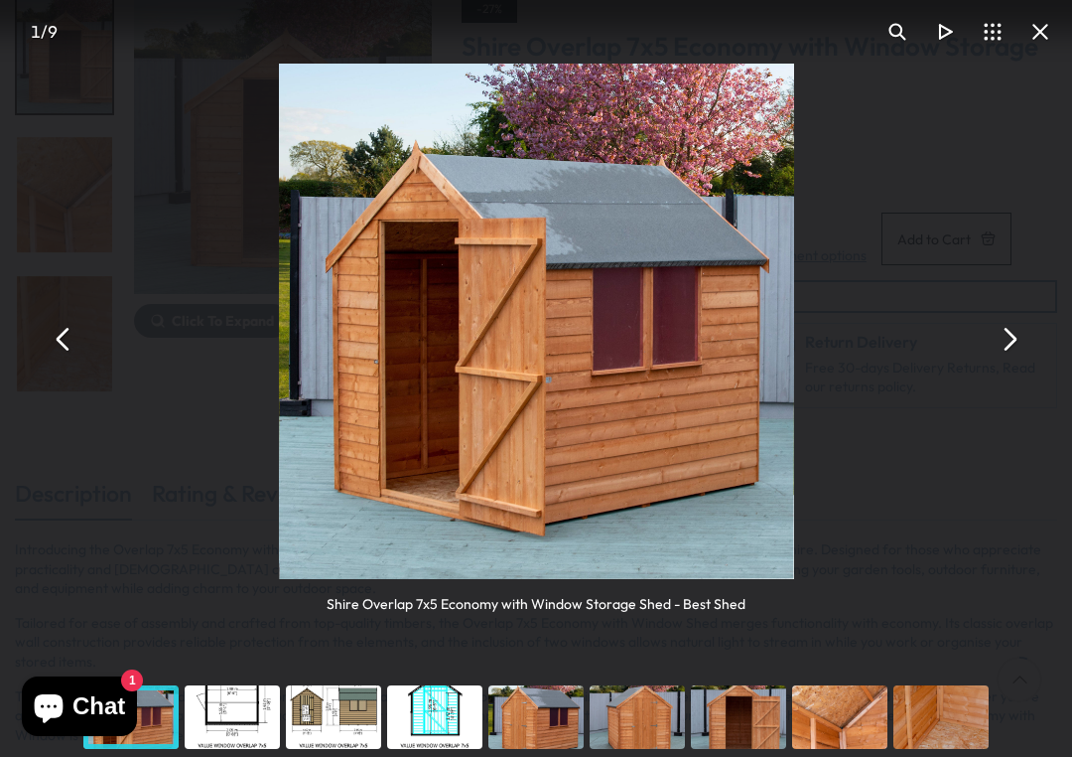
click at [1017, 338] on button "You can close this modal content with the ESC key" at bounding box center [1009, 339] width 48 height 48
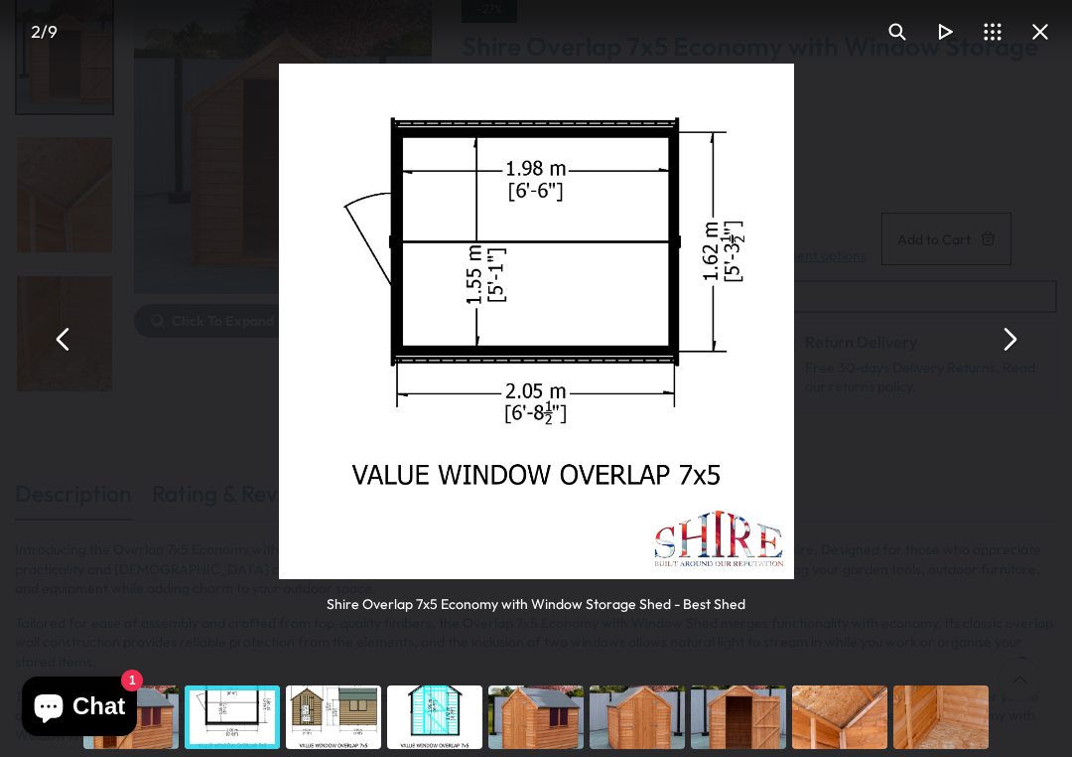
click at [63, 349] on button "You can close this modal content with the ESC key" at bounding box center [64, 339] width 48 height 48
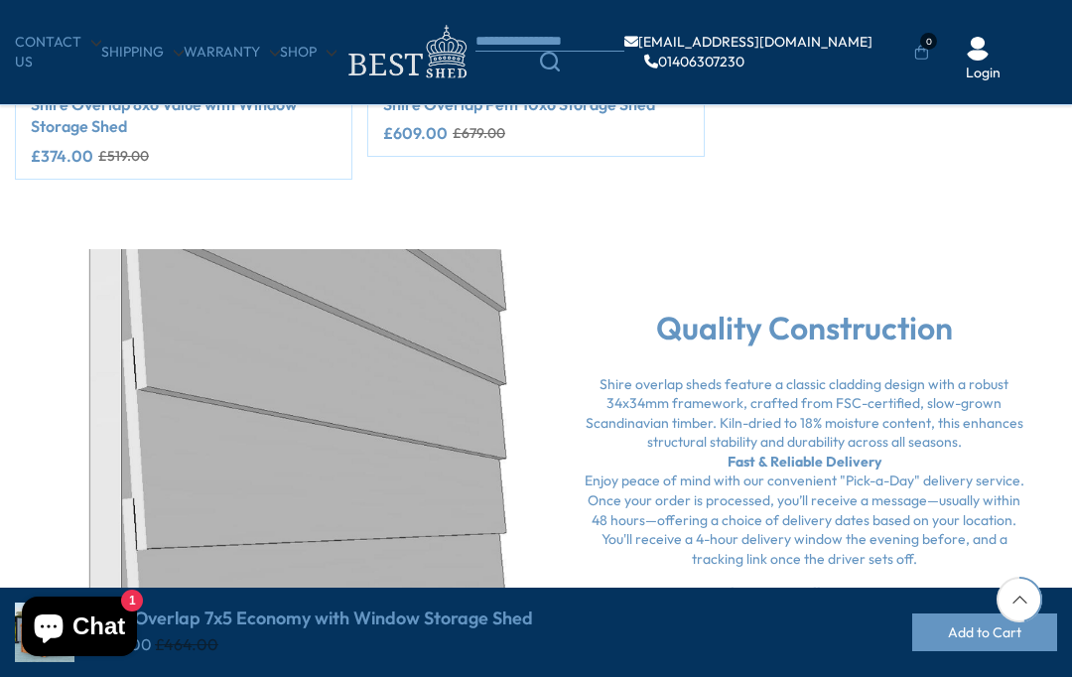
scroll to position [2508, 0]
